Goal: Find contact information: Find contact information

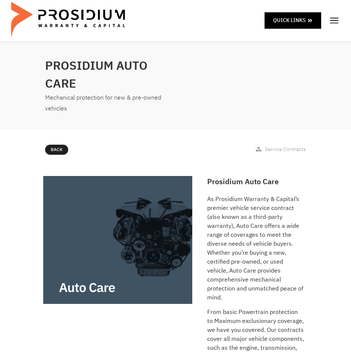
click at [332, 22] on img at bounding box center [334, 20] width 11 height 11
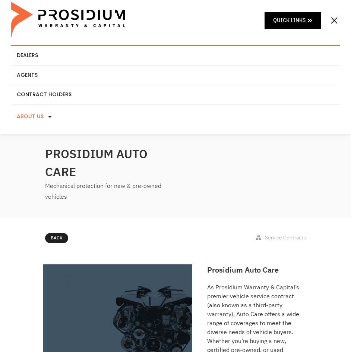
click at [44, 114] on span at bounding box center [48, 116] width 9 height 13
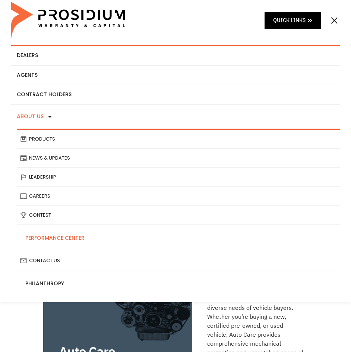
scroll to position [37, 0]
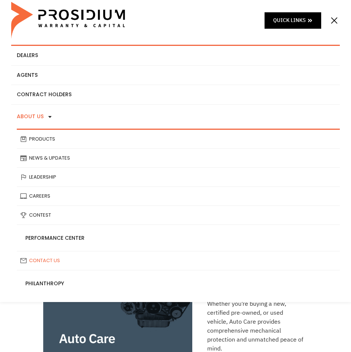
click at [54, 265] on link "Contact Us" at bounding box center [178, 260] width 323 height 19
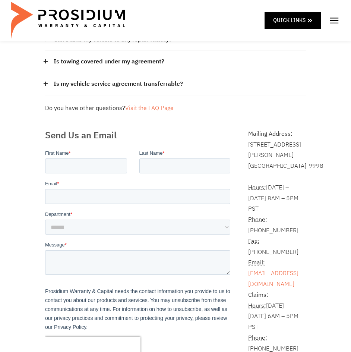
scroll to position [112, 0]
